Goal: Find specific page/section: Find specific page/section

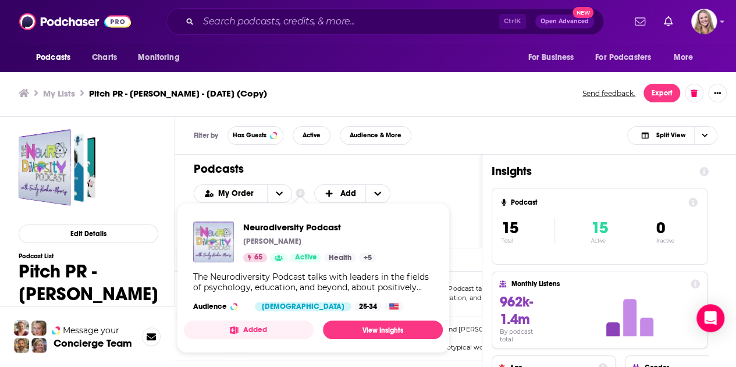
click at [330, 294] on div "Neurodiversity Podcast [PERSON_NAME] 65 Active Health + 5 The Neurodiversity Po…" at bounding box center [313, 266] width 259 height 108
click at [283, 227] on span "Neurodiversity Podcast" at bounding box center [309, 227] width 133 height 11
